Goal: Navigation & Orientation: Find specific page/section

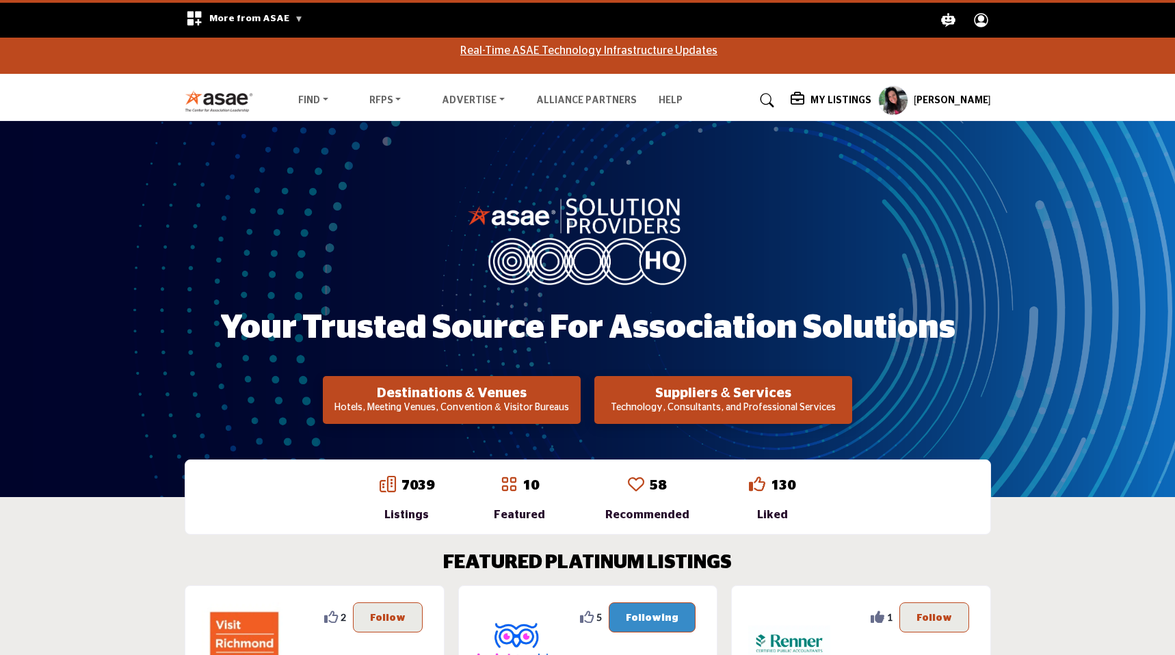
click at [898, 100] on profile-featured-9d57d186-dcdc-4fd1-8698-ebbedcf867ab "Show hide supplier dropdown" at bounding box center [893, 100] width 30 height 30
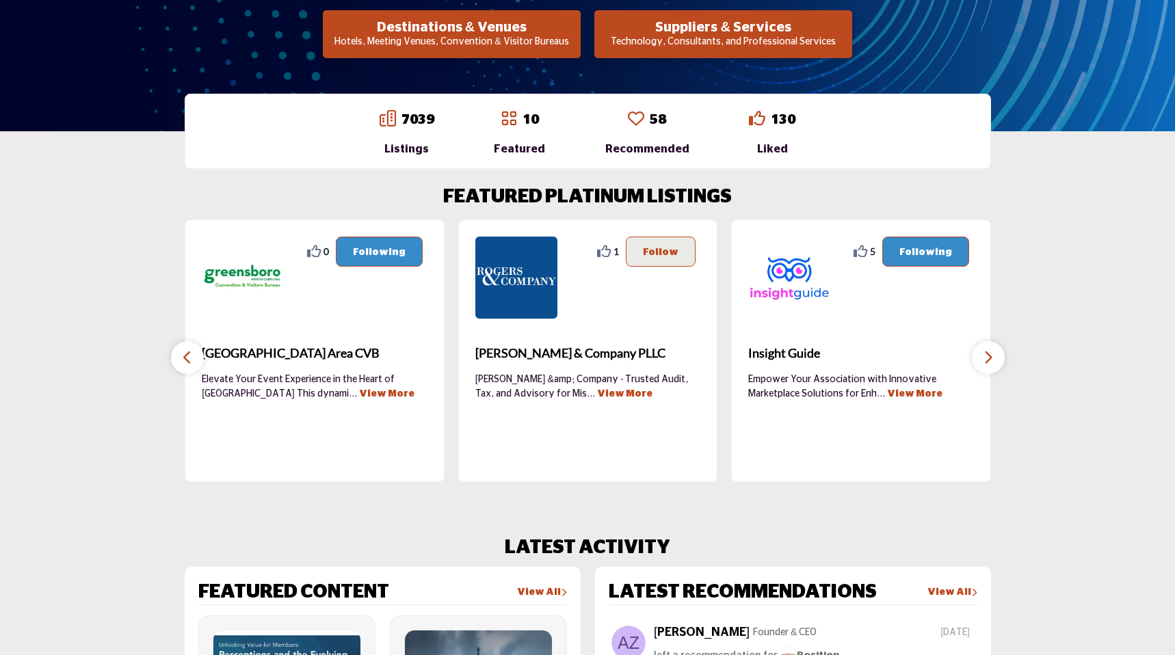
scroll to position [389, 0]
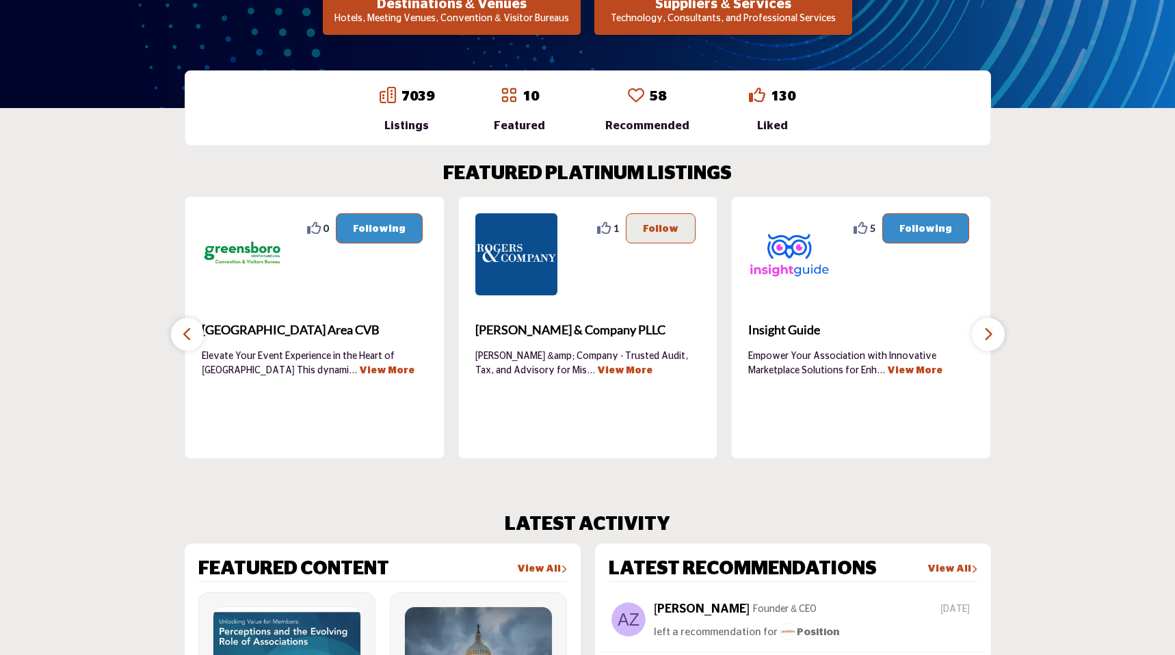
click at [787, 349] on p "Empower Your Association with Innovative Marketplace Solutions for Enh ... View…" at bounding box center [861, 362] width 226 height 27
click at [787, 340] on b "Insight Guide" at bounding box center [861, 330] width 226 height 37
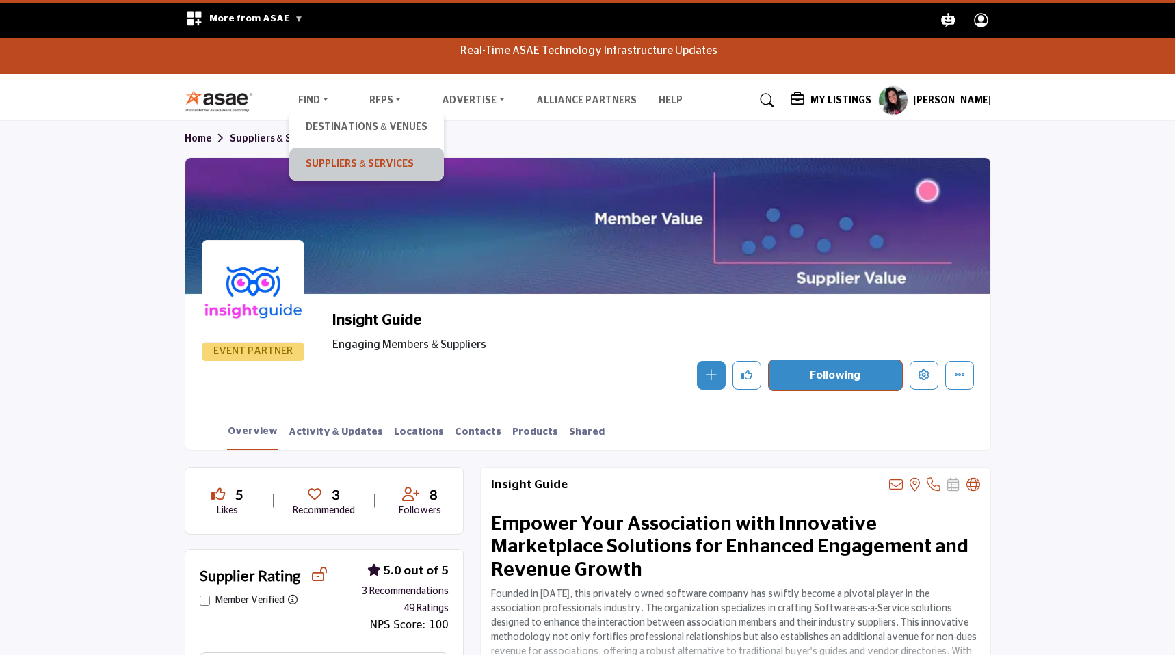
click at [318, 156] on link "Suppliers & Services" at bounding box center [366, 164] width 140 height 19
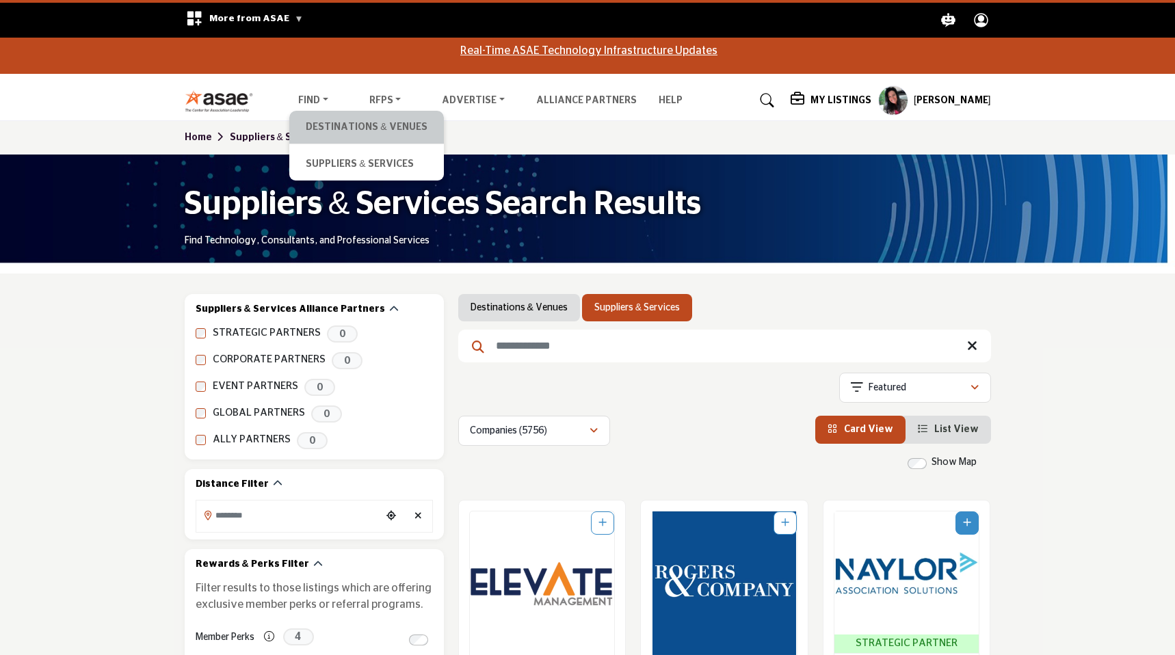
click at [323, 117] on li "Destinations & Venues" at bounding box center [366, 127] width 154 height 33
click at [348, 118] on link "Destinations & Venues" at bounding box center [366, 127] width 140 height 19
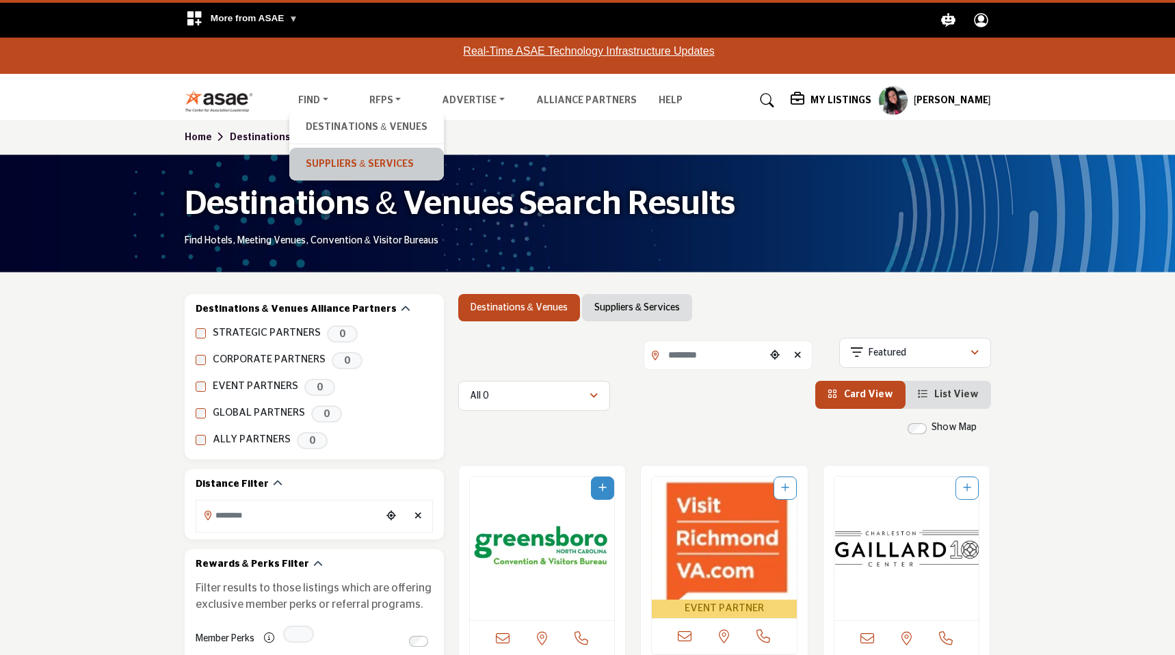
click at [323, 163] on link "Suppliers & Services" at bounding box center [366, 164] width 140 height 19
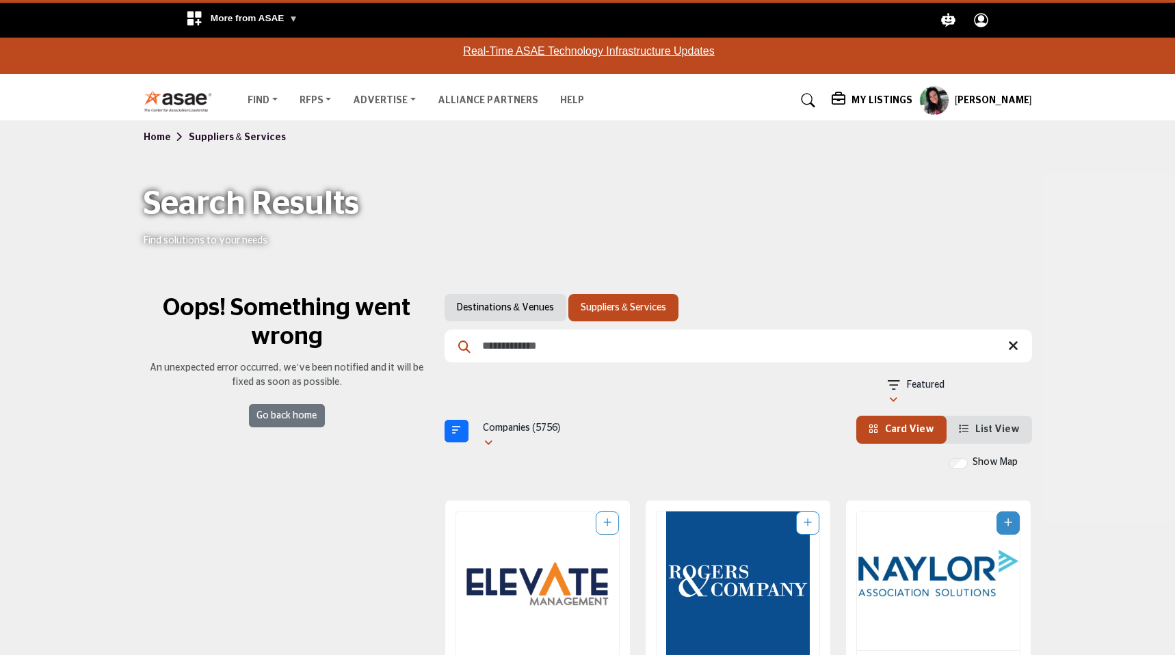
click at [290, 180] on div "Search Results Find solutions to your needs" at bounding box center [587, 214] width 1175 height 119
